Goal: Find specific page/section: Find specific page/section

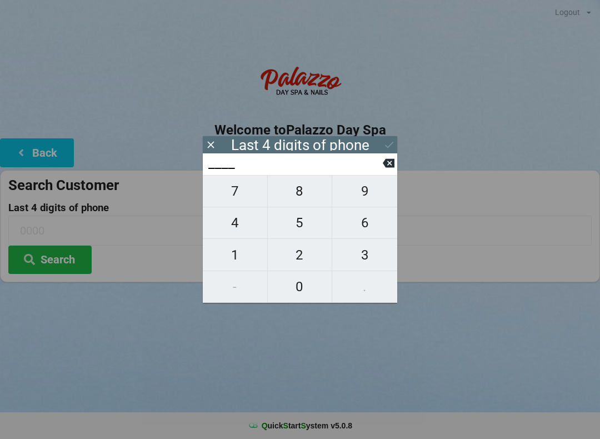
click at [234, 228] on span "4" at bounding box center [235, 222] width 64 height 23
type input "4___"
click at [295, 280] on span "0" at bounding box center [300, 286] width 64 height 23
type input "40__"
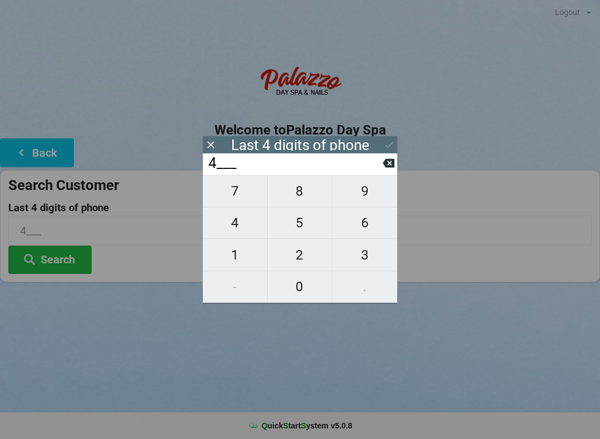
type input "40__"
click at [232, 255] on span "1" at bounding box center [235, 254] width 64 height 23
type input "401_"
click at [394, 164] on icon at bounding box center [389, 163] width 12 height 9
type input "40__"
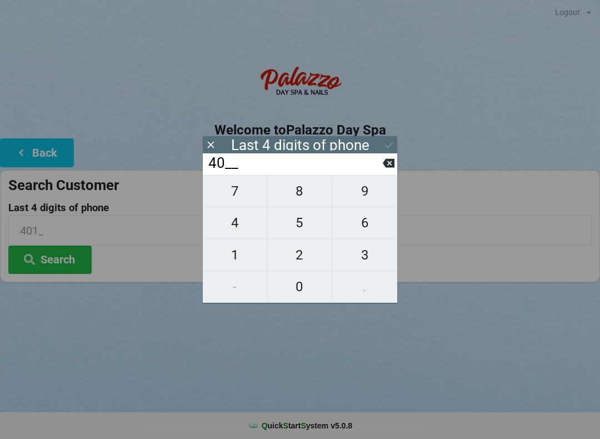
click at [233, 195] on span "7" at bounding box center [235, 190] width 64 height 23
type input "407_"
click at [353, 194] on span "9" at bounding box center [364, 190] width 65 height 23
type input "4079"
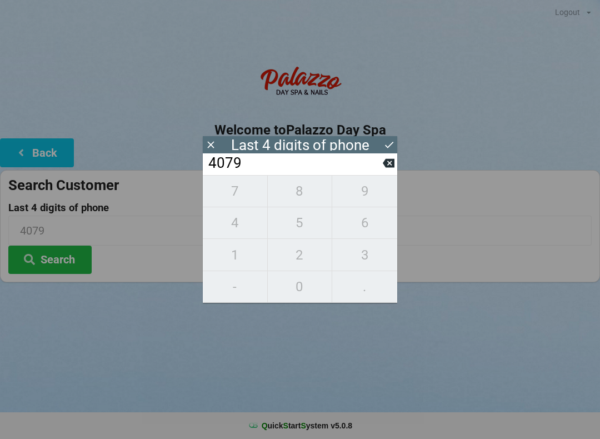
click at [288, 251] on div "7 8 9 4 5 6 1 2 3 - 0 ." at bounding box center [300, 239] width 194 height 128
click at [364, 249] on div "7 8 9 4 5 6 1 2 3 - 0 ." at bounding box center [300, 239] width 194 height 128
click at [386, 168] on icon at bounding box center [389, 163] width 12 height 9
click at [383, 170] on button at bounding box center [389, 162] width 12 height 15
click at [378, 172] on input "40__" at bounding box center [294, 163] width 175 height 18
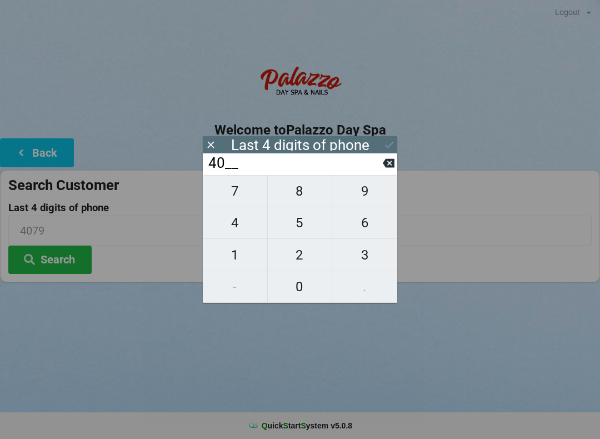
click at [374, 172] on input "40__" at bounding box center [294, 163] width 175 height 18
click at [380, 172] on input "40__" at bounding box center [294, 163] width 175 height 18
click at [384, 169] on icon at bounding box center [389, 163] width 12 height 12
click at [383, 170] on button at bounding box center [389, 162] width 12 height 15
type input "____"
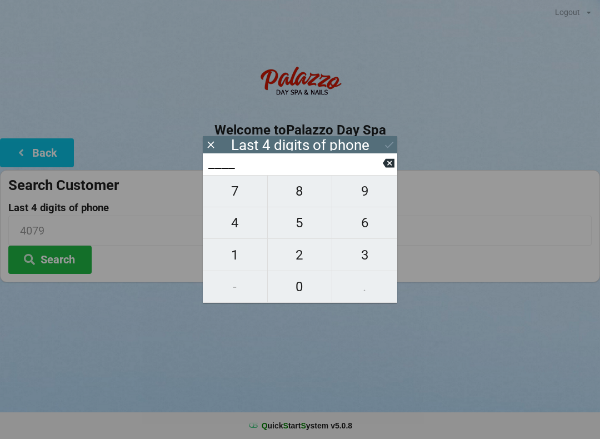
click at [230, 202] on span "7" at bounding box center [235, 190] width 64 height 23
type input "7___"
click at [223, 225] on span "4" at bounding box center [235, 222] width 64 height 23
type input "74__"
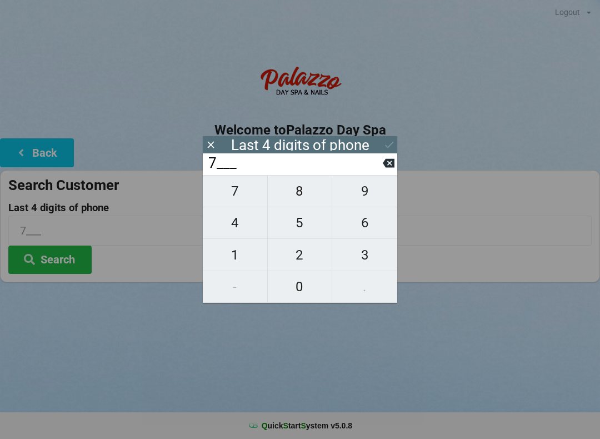
type input "74__"
click at [286, 285] on span "0" at bounding box center [300, 286] width 64 height 23
type input "740_"
click at [358, 223] on span "6" at bounding box center [364, 222] width 65 height 23
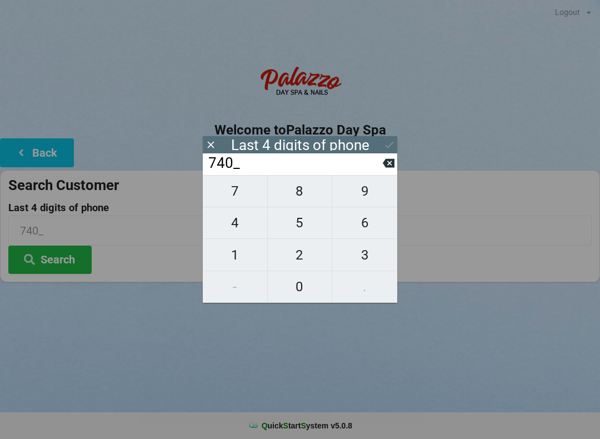
type input "7406"
click at [392, 140] on icon at bounding box center [389, 145] width 12 height 12
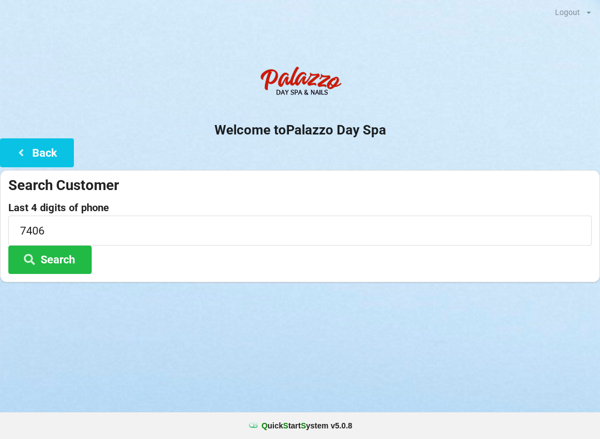
click at [62, 257] on button "Search" at bounding box center [49, 259] width 83 height 28
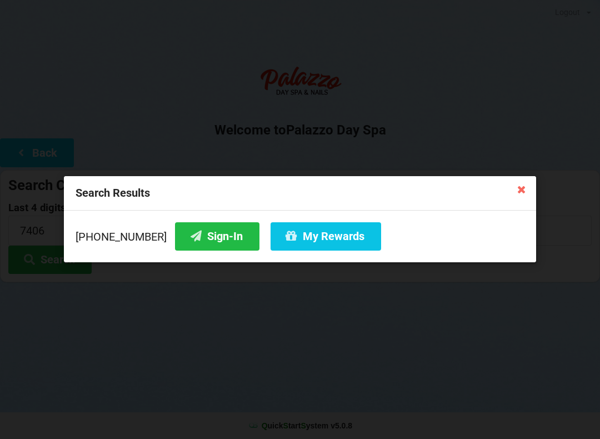
click at [195, 230] on button "Sign-In" at bounding box center [217, 236] width 84 height 28
